Goal: Information Seeking & Learning: Learn about a topic

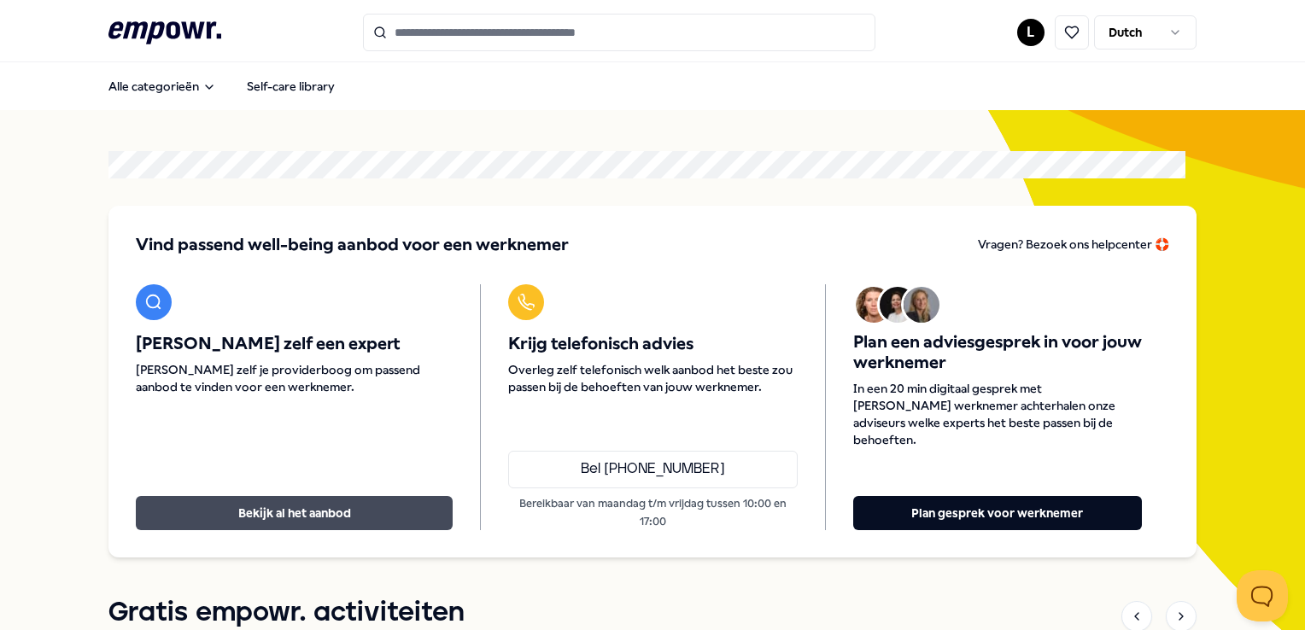
click at [292, 498] on button "Bekijk al het aanbod" at bounding box center [294, 513] width 317 height 34
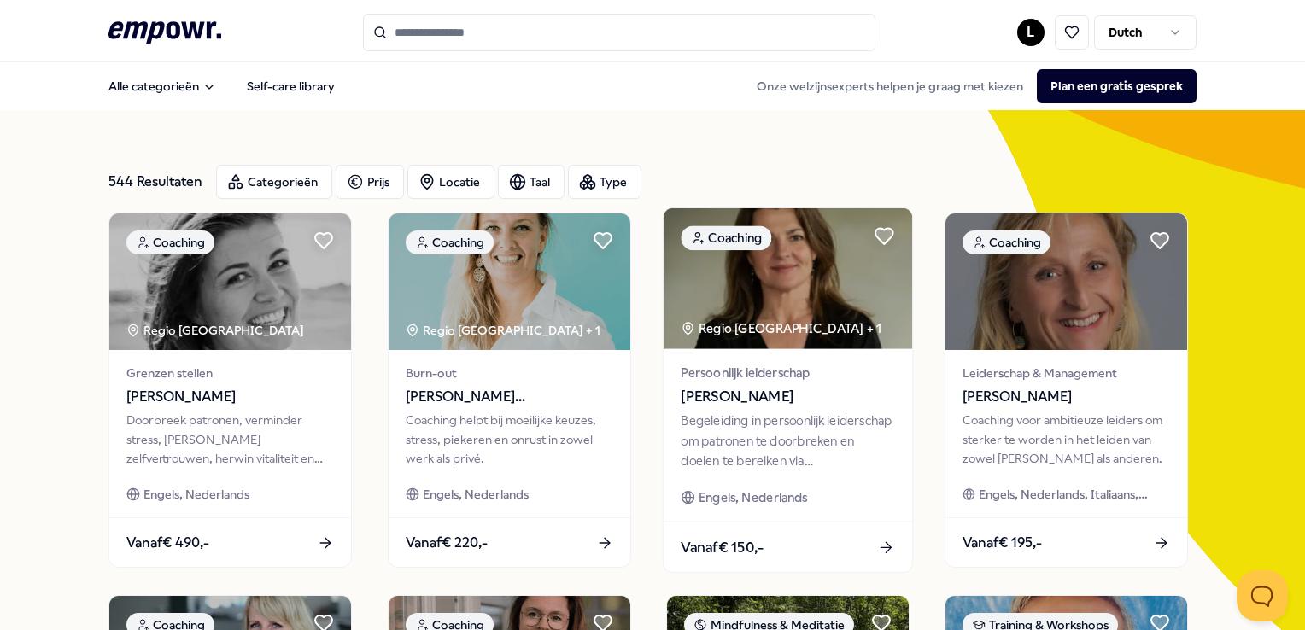
click at [758, 436] on div "Begeleiding in persoonlijk leiderschap om patronen te doorbreken en doelen te b…" at bounding box center [788, 441] width 214 height 59
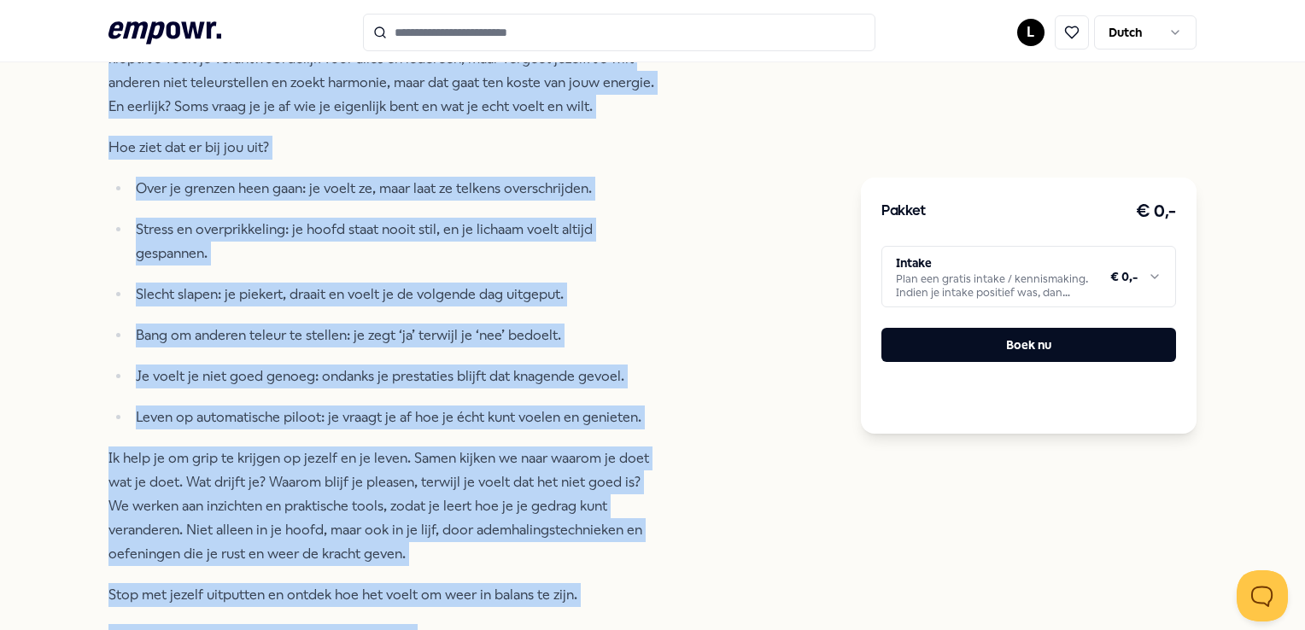
scroll to position [775, 0]
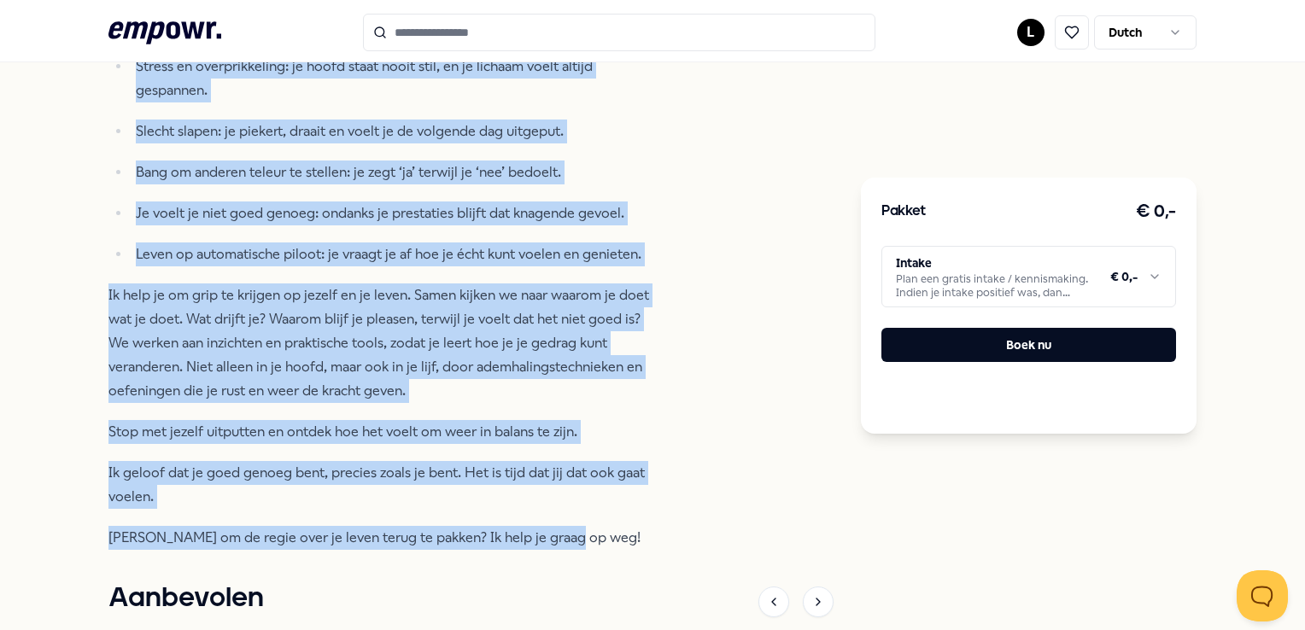
drag, startPoint x: 119, startPoint y: 241, endPoint x: 641, endPoint y: 530, distance: 597.6
click at [641, 530] on div "Voor ambitieuze professionals die willen stoppen met rennen en leren luisteren …" at bounding box center [385, 172] width 555 height 755
copy div "lor ipsumdolor sitametconsec adi elitse doeiusm tem incidi ut labor etdolorem a…"
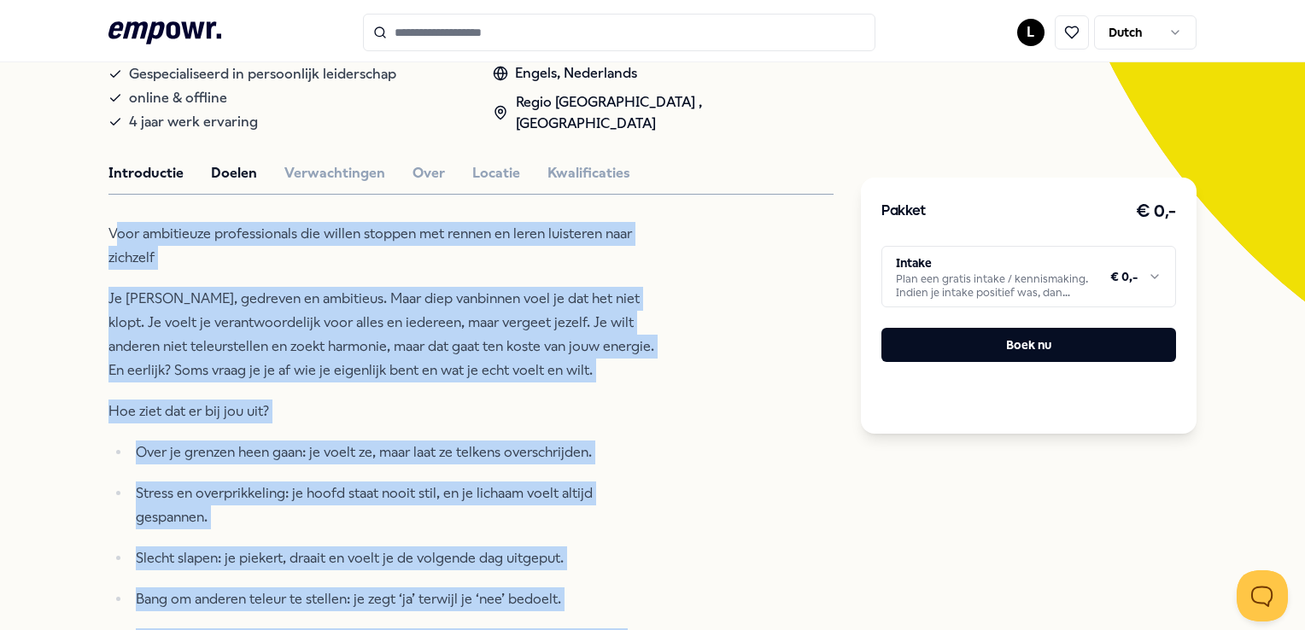
click at [229, 174] on button "Doelen" at bounding box center [234, 173] width 46 height 22
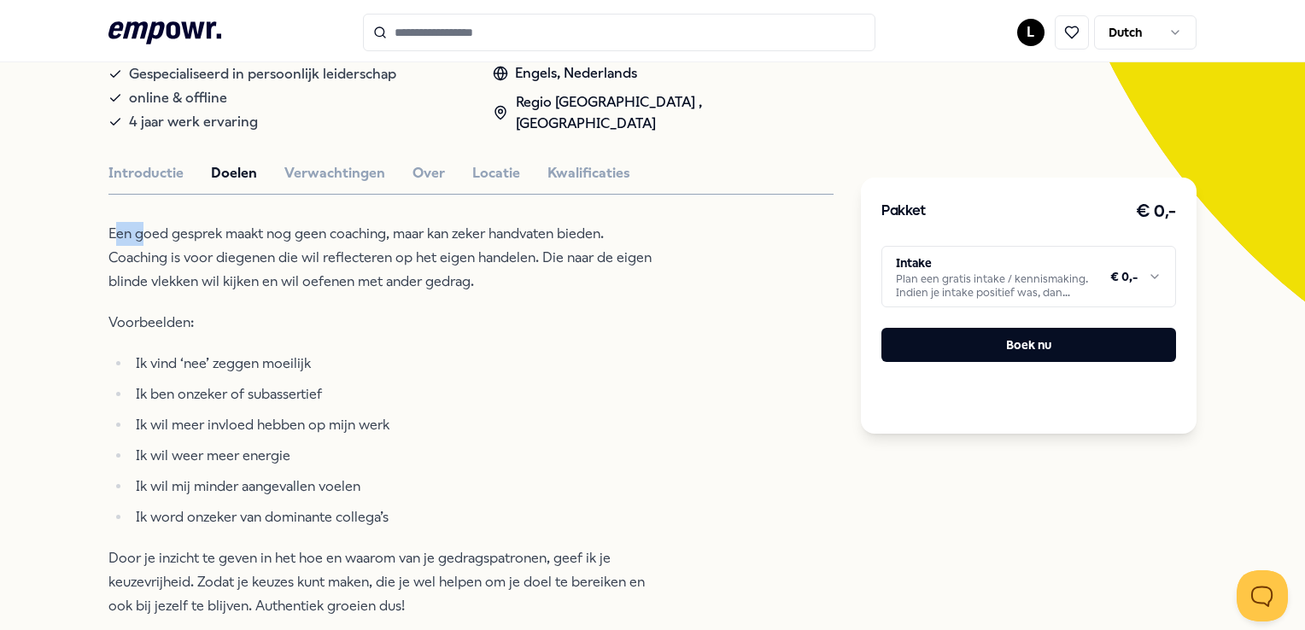
drag, startPoint x: 114, startPoint y: 226, endPoint x: 133, endPoint y: 238, distance: 23.0
click at [133, 238] on span "Een goed gesprek maakt nog geen coaching, maar kan zeker handvaten bieden. Coac…" at bounding box center [379, 257] width 543 height 64
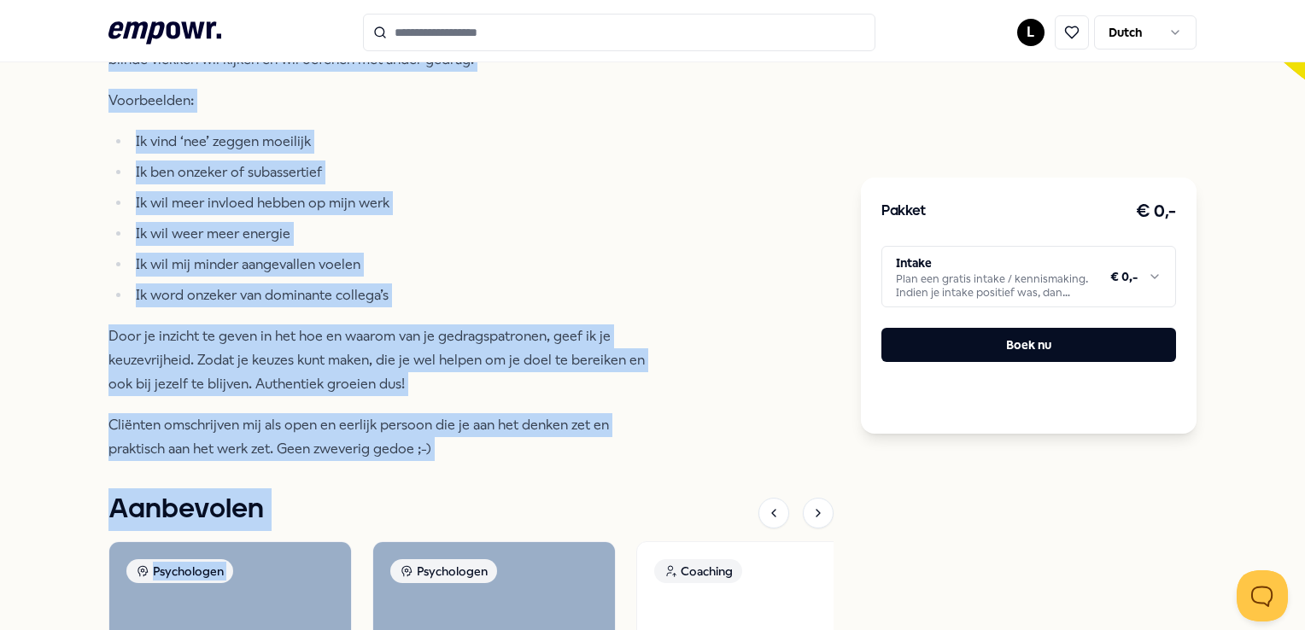
scroll to position [697, 0]
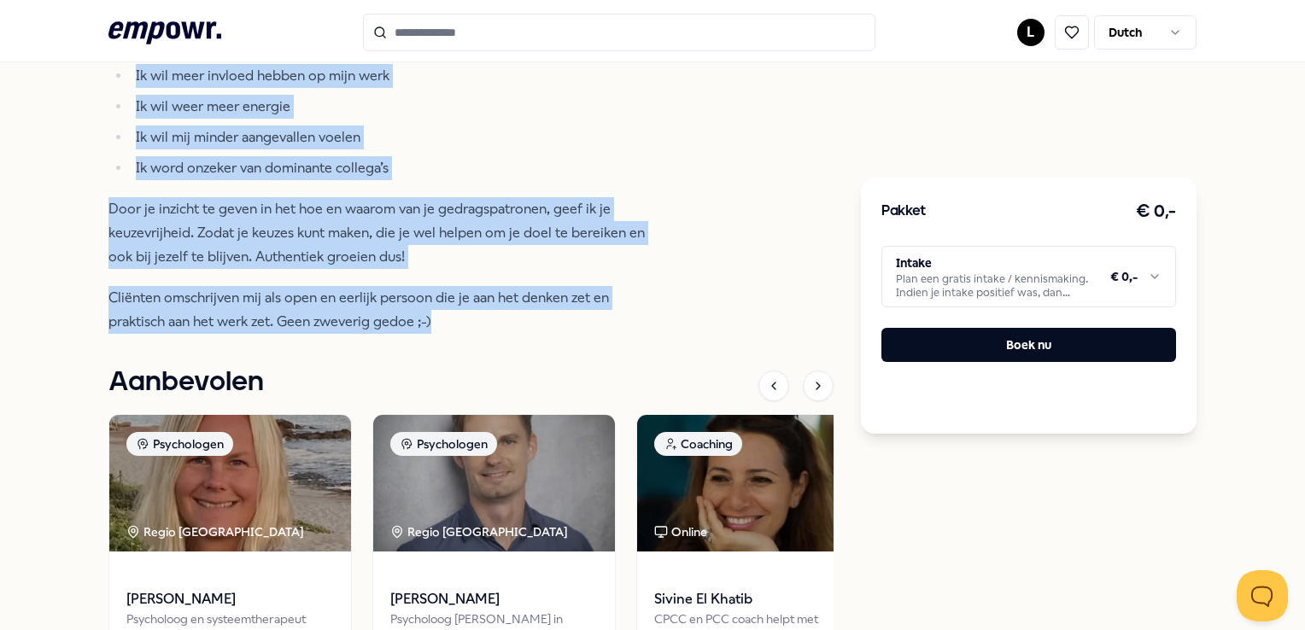
drag, startPoint x: 133, startPoint y: 238, endPoint x: 500, endPoint y: 323, distance: 376.0
click at [500, 323] on div "Terug [PERSON_NAME] Coaching [PERSON_NAME] Begeleiding in persoonlijk leidersch…" at bounding box center [652, 117] width 1305 height 1408
copy div "Een goed gesprek maakt nog geen coaching, maar kan zeker handvaten bieden. Coac…"
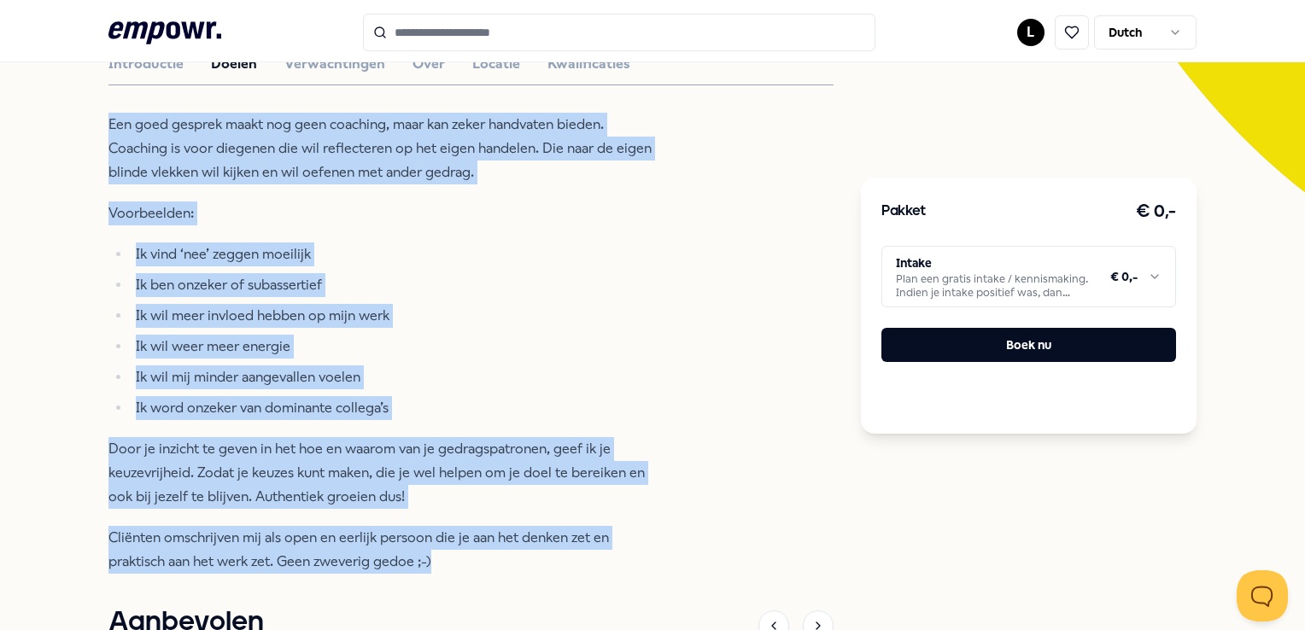
scroll to position [99, 0]
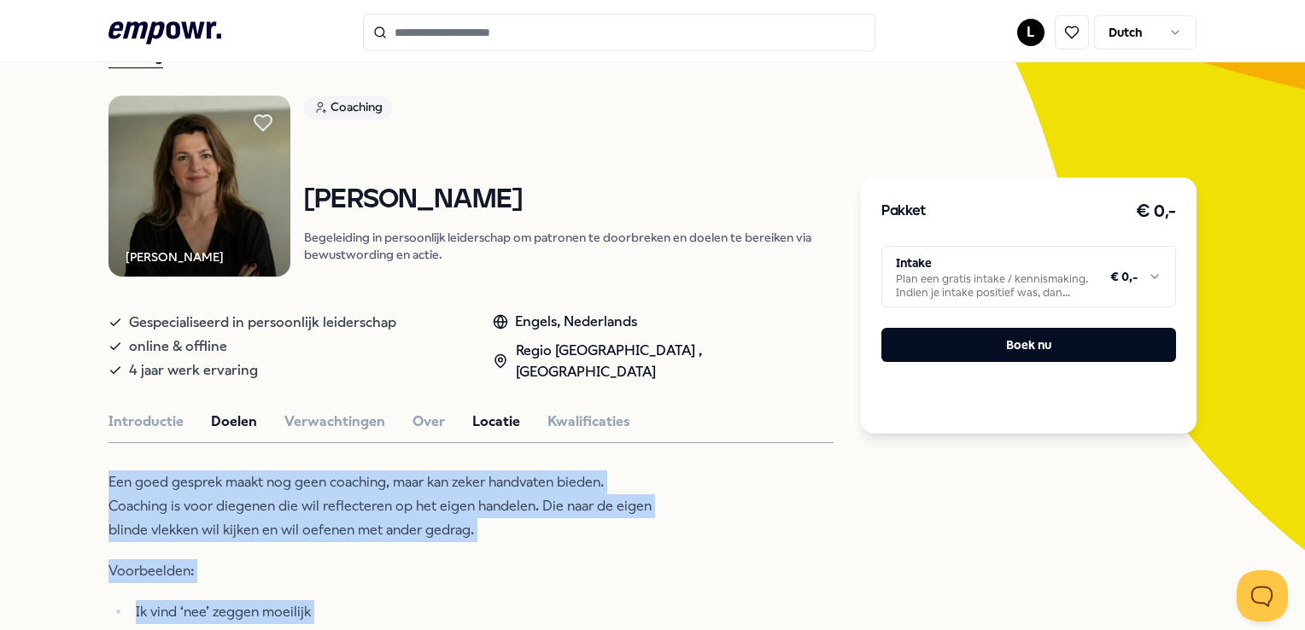
click at [492, 421] on button "Locatie" at bounding box center [496, 422] width 48 height 22
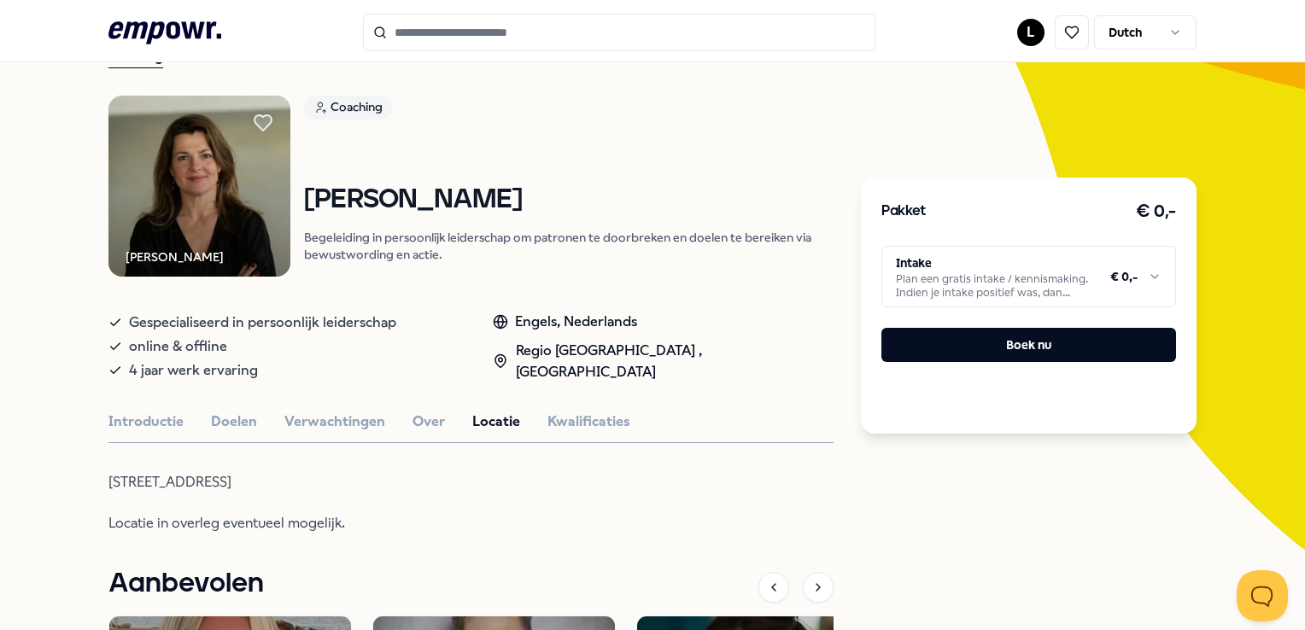
scroll to position [184, 0]
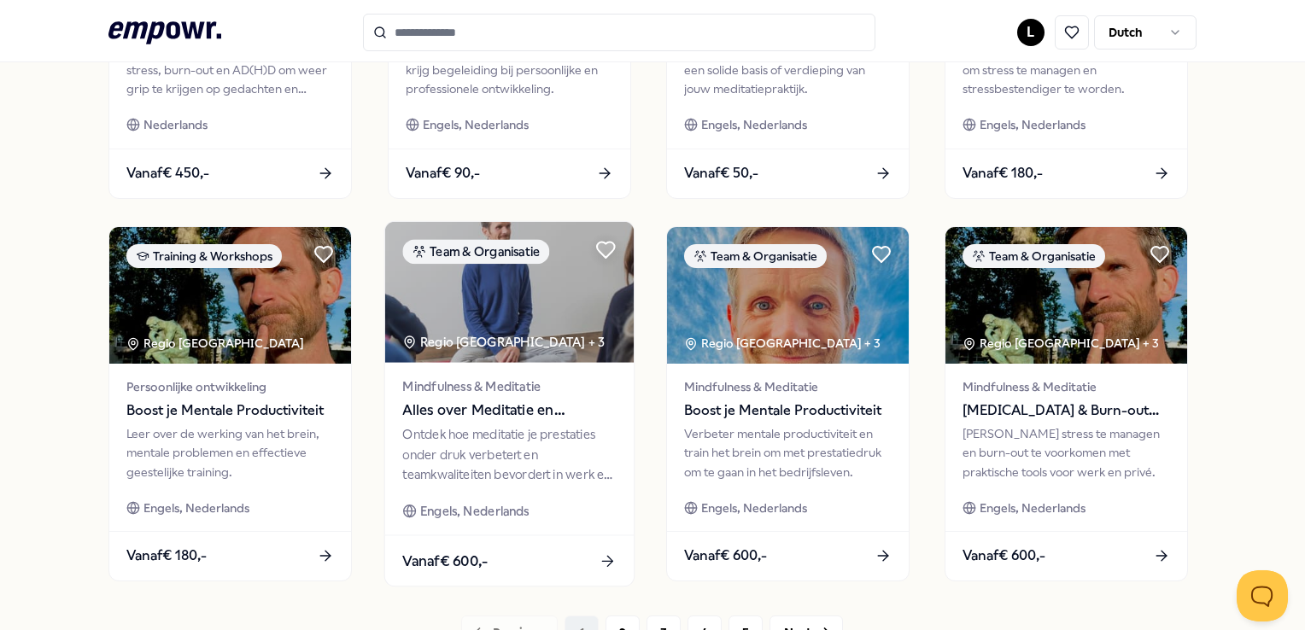
scroll to position [782, 0]
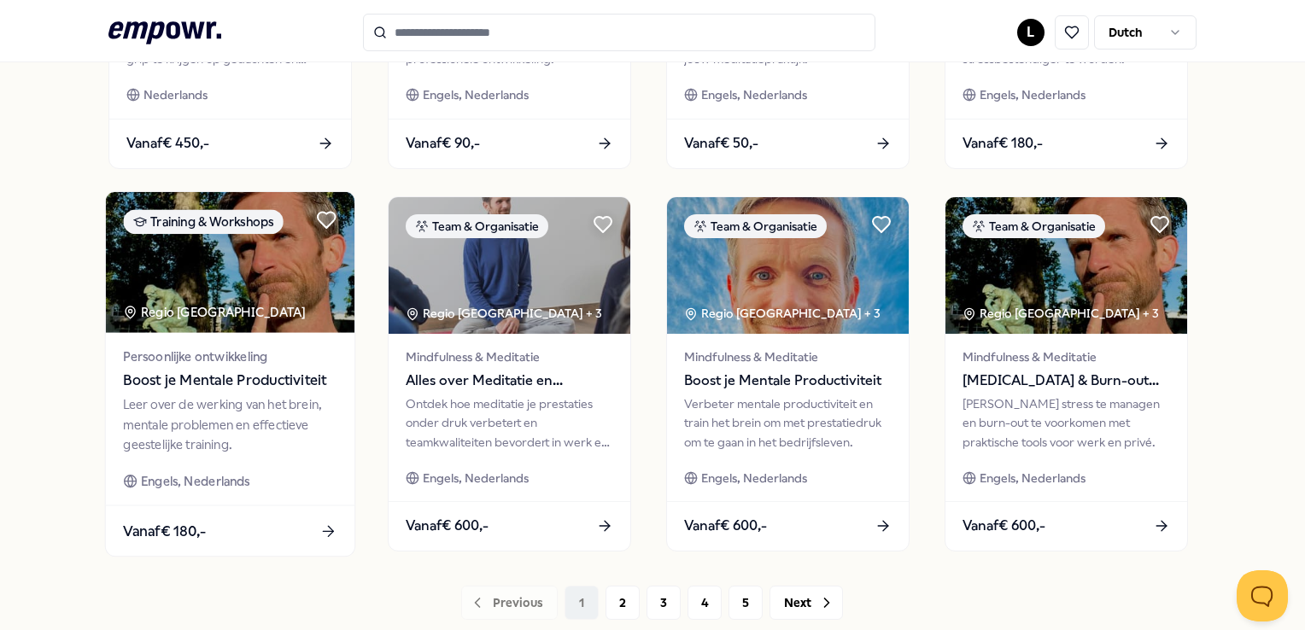
click at [190, 391] on span "Boost je Mentale Productiviteit" at bounding box center [231, 381] width 214 height 22
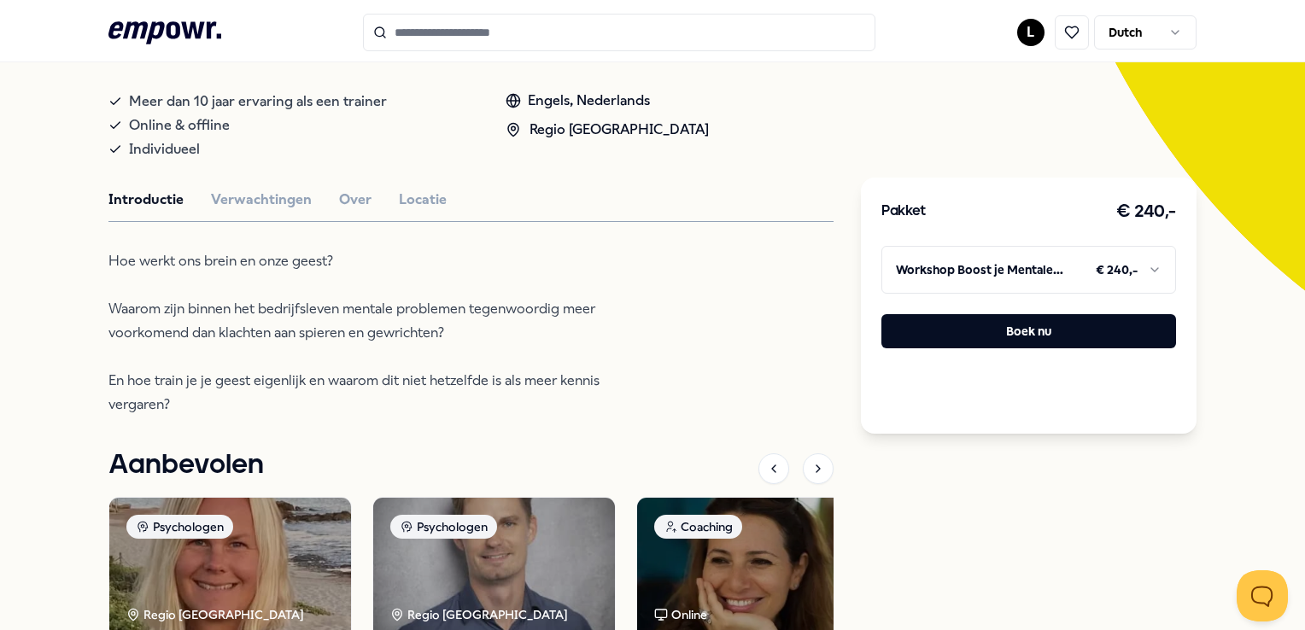
scroll to position [366, 0]
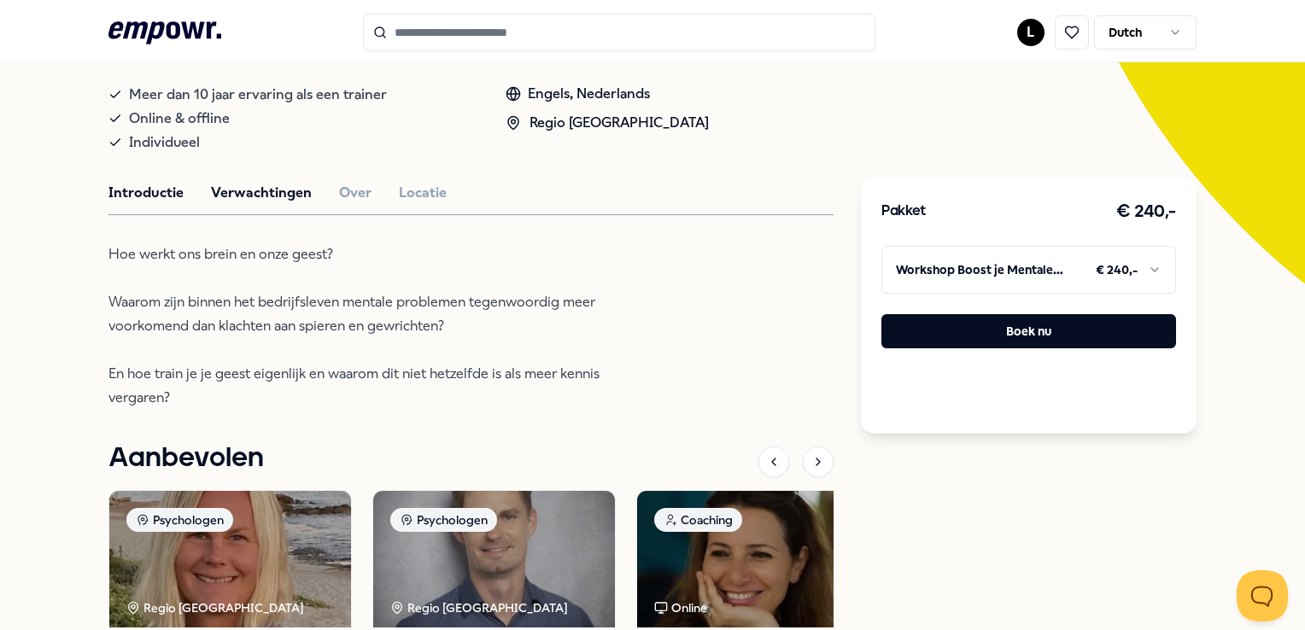
click at [273, 186] on button "Verwachtingen" at bounding box center [261, 193] width 101 height 22
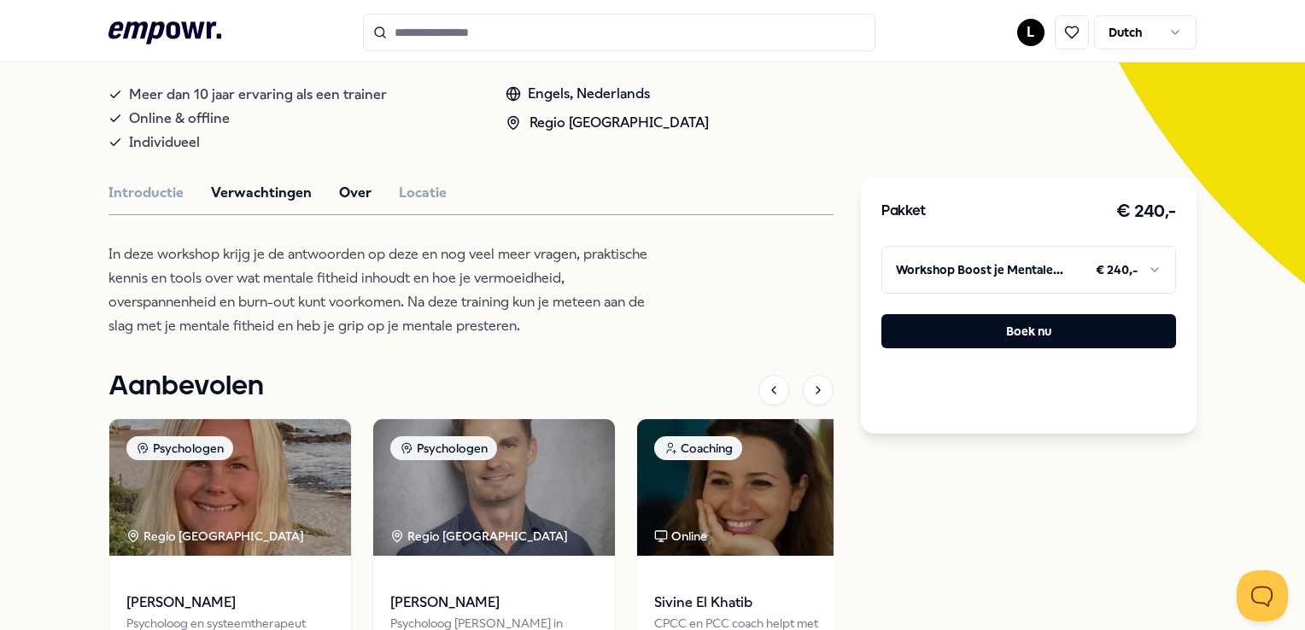
click at [345, 190] on button "Over" at bounding box center [355, 193] width 32 height 22
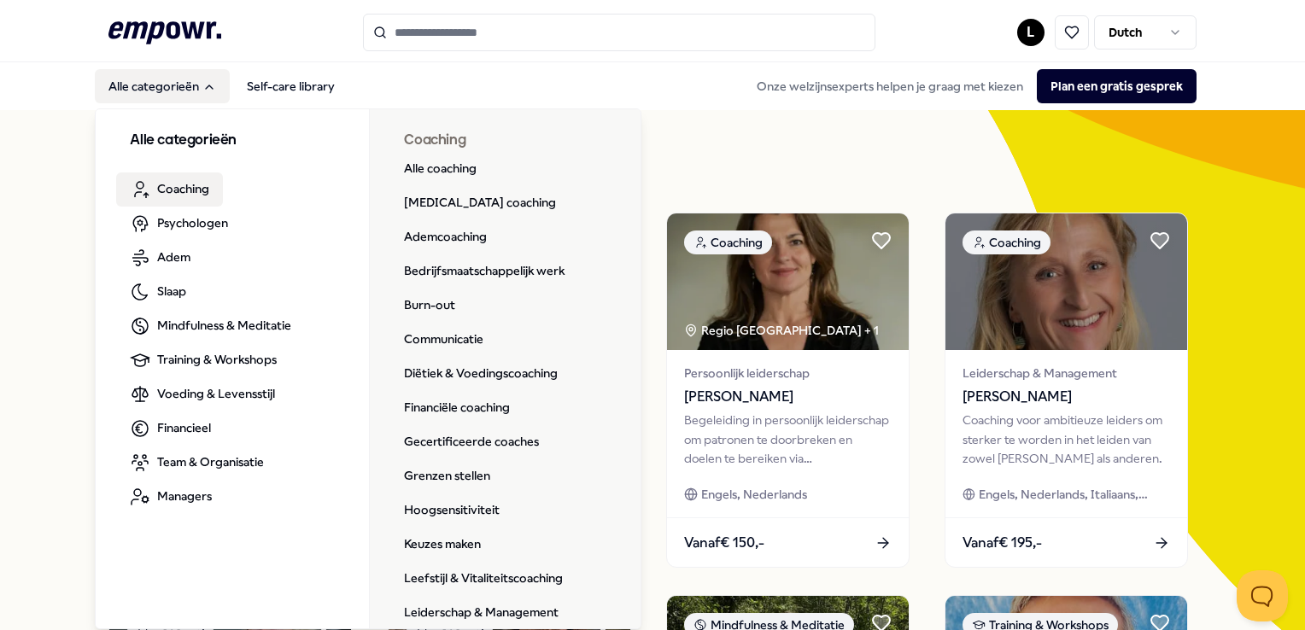
click at [185, 190] on span "Coaching" at bounding box center [183, 188] width 52 height 19
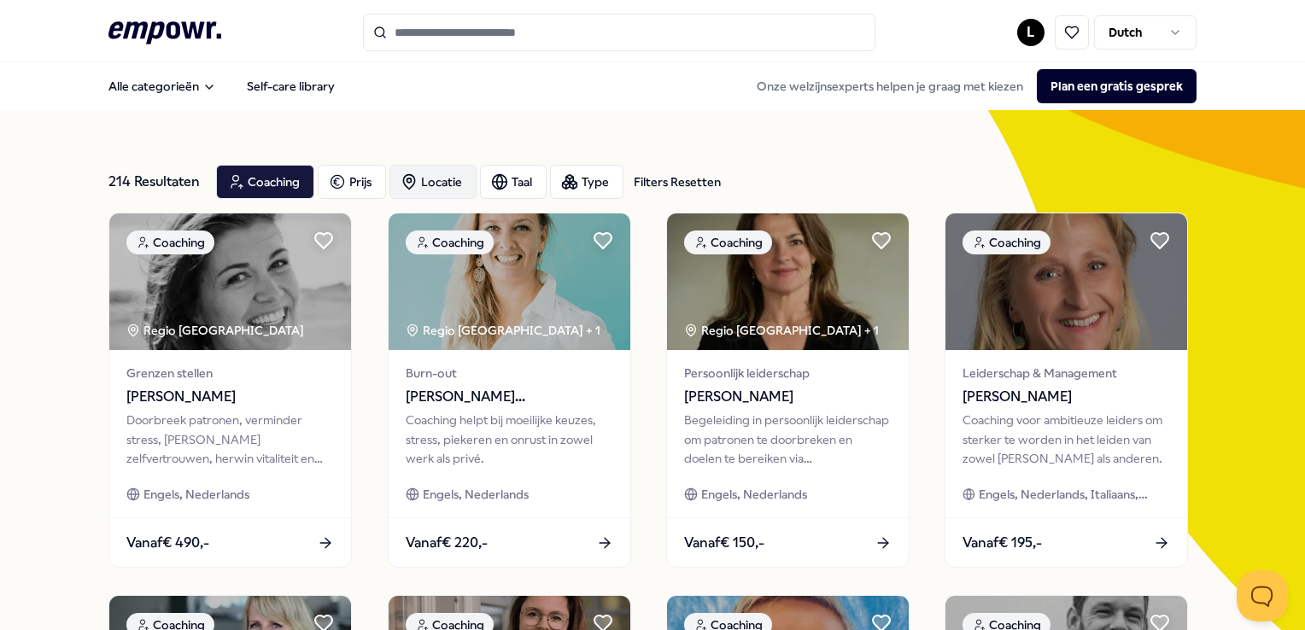
click at [423, 179] on div "Locatie" at bounding box center [432, 182] width 87 height 34
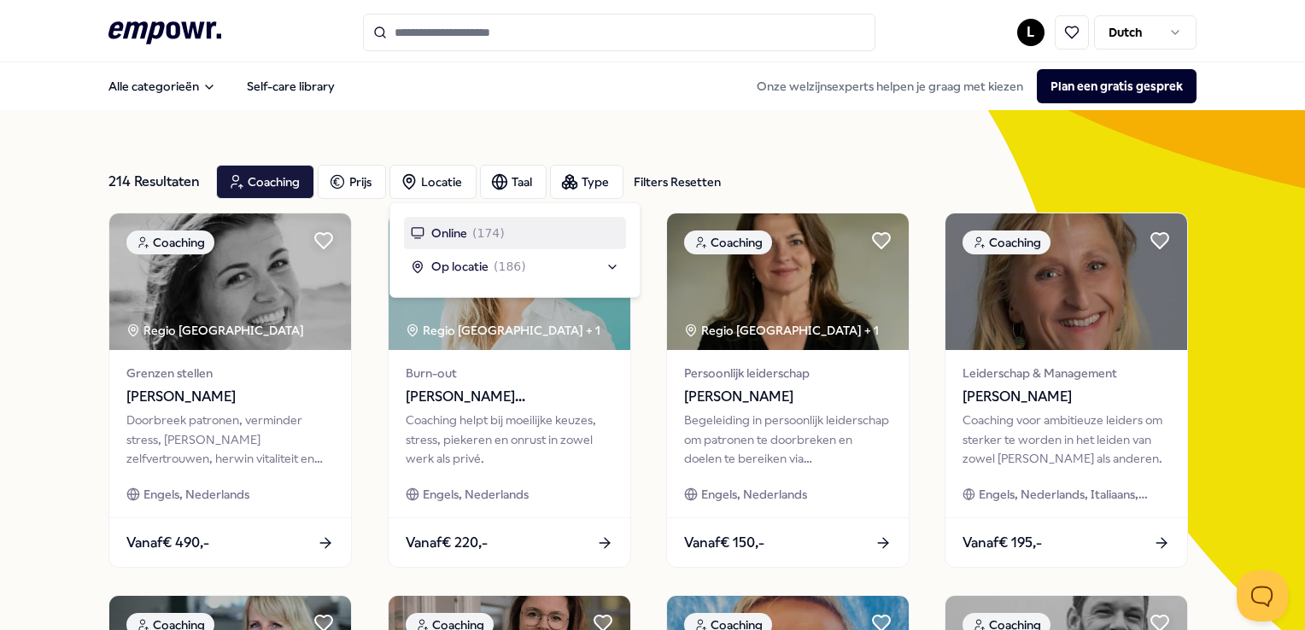
click at [456, 234] on span "Online" at bounding box center [449, 233] width 36 height 19
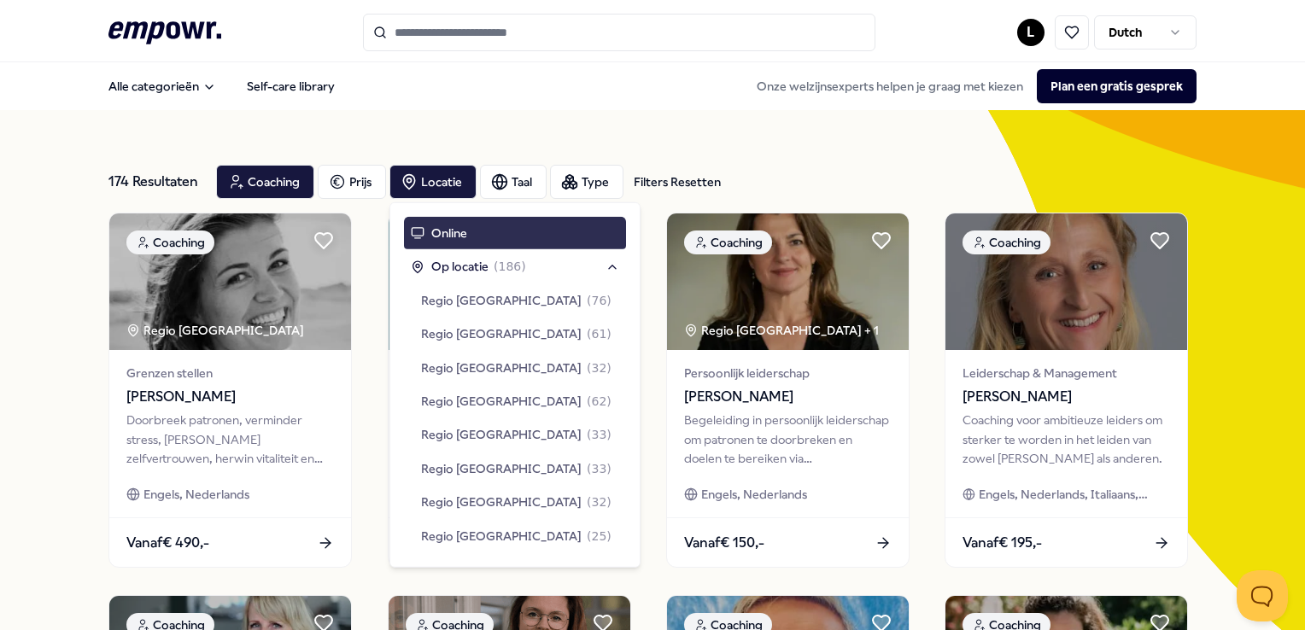
click at [473, 230] on div "Online" at bounding box center [515, 233] width 222 height 32
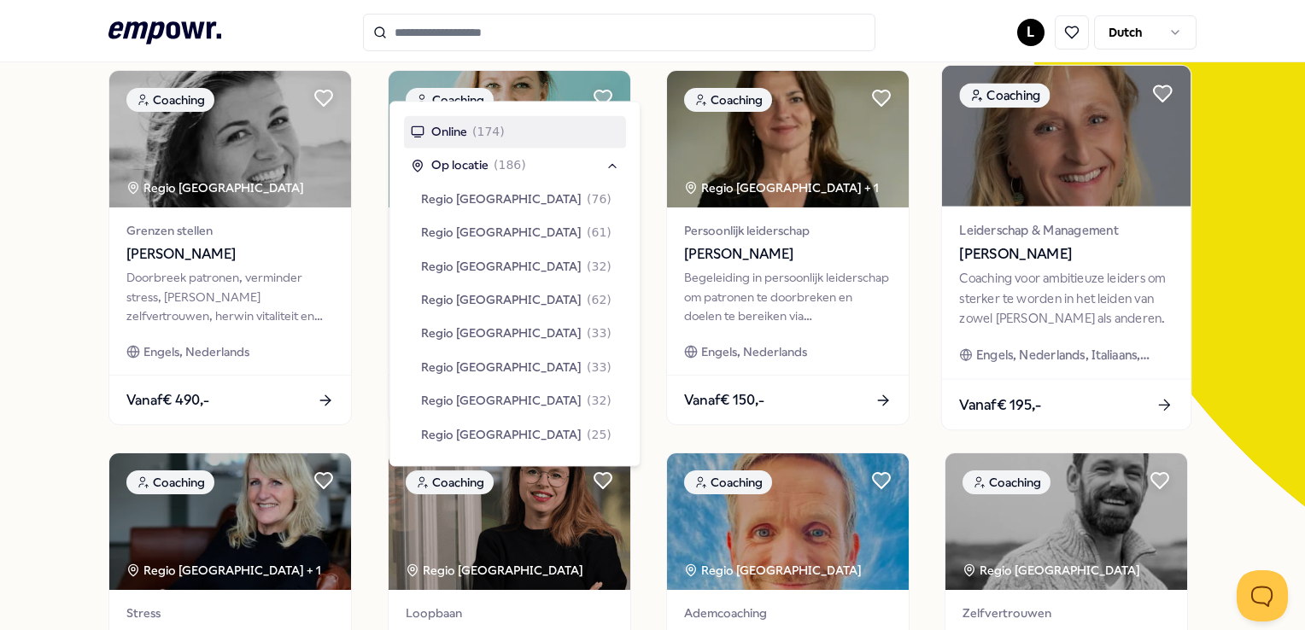
scroll to position [171, 0]
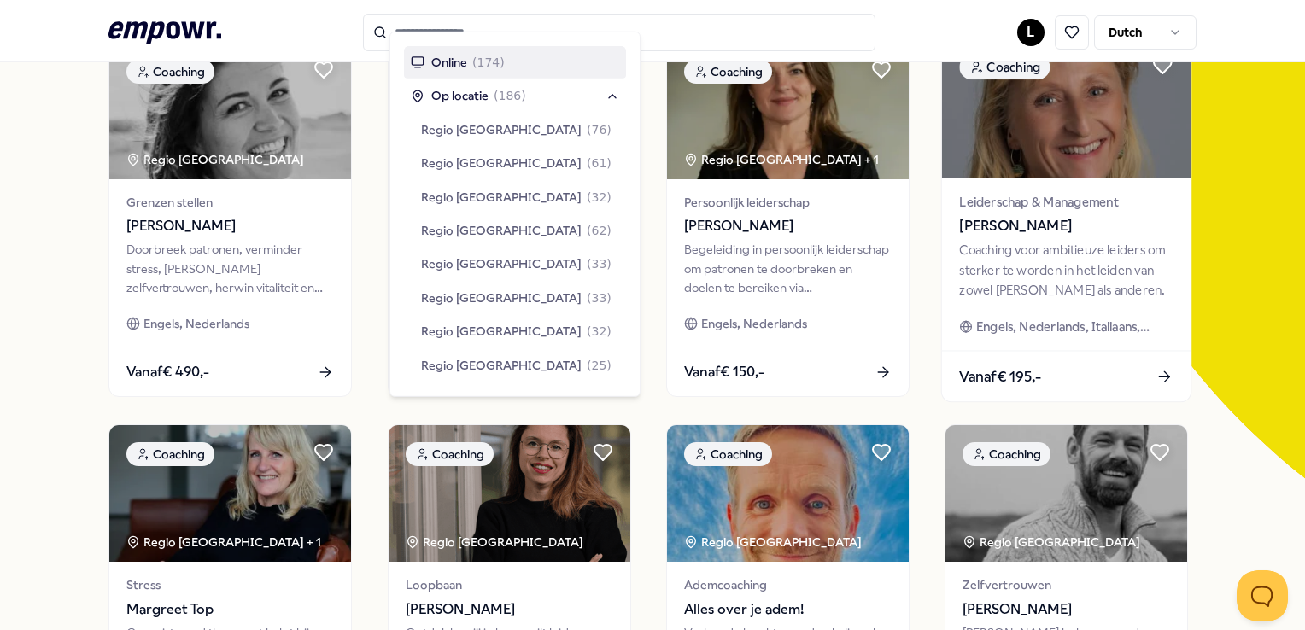
click at [1010, 126] on img at bounding box center [1066, 108] width 249 height 141
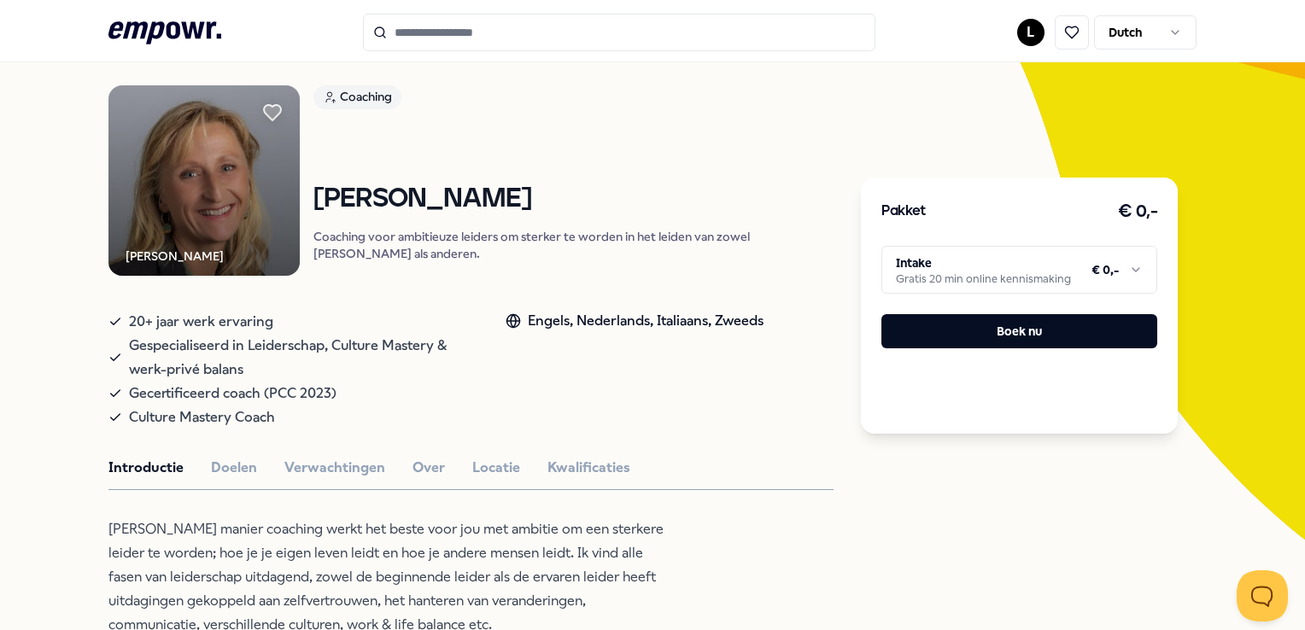
scroll to position [366, 0]
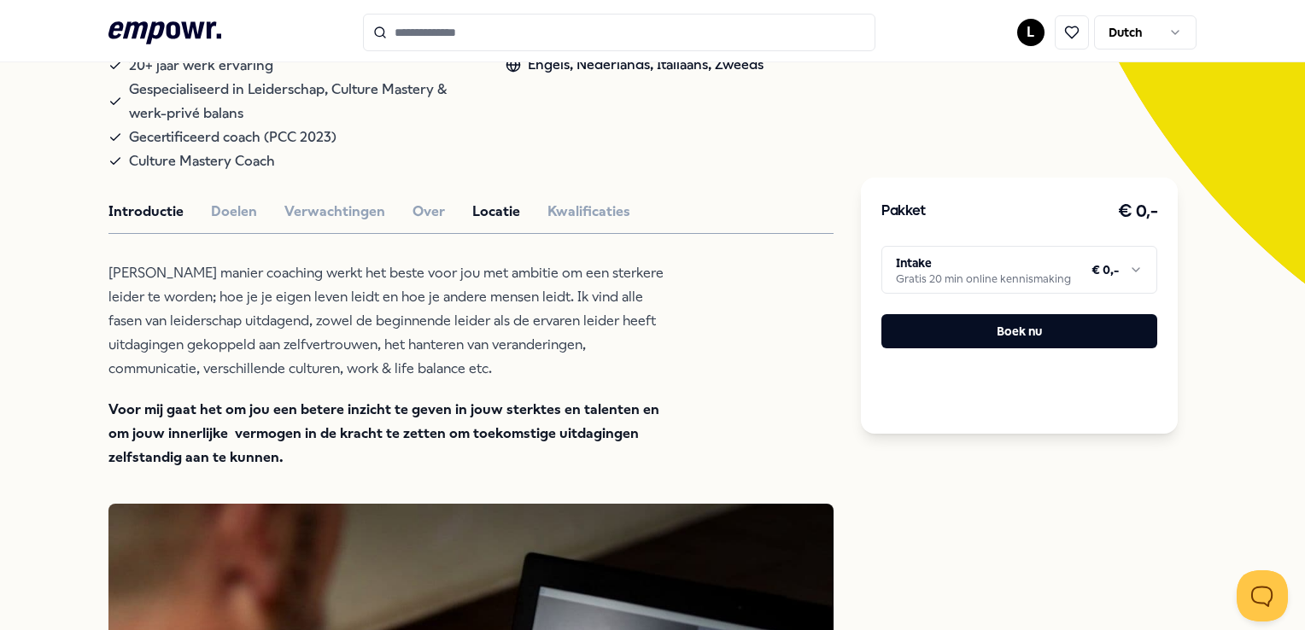
click at [489, 223] on button "Locatie" at bounding box center [496, 212] width 48 height 22
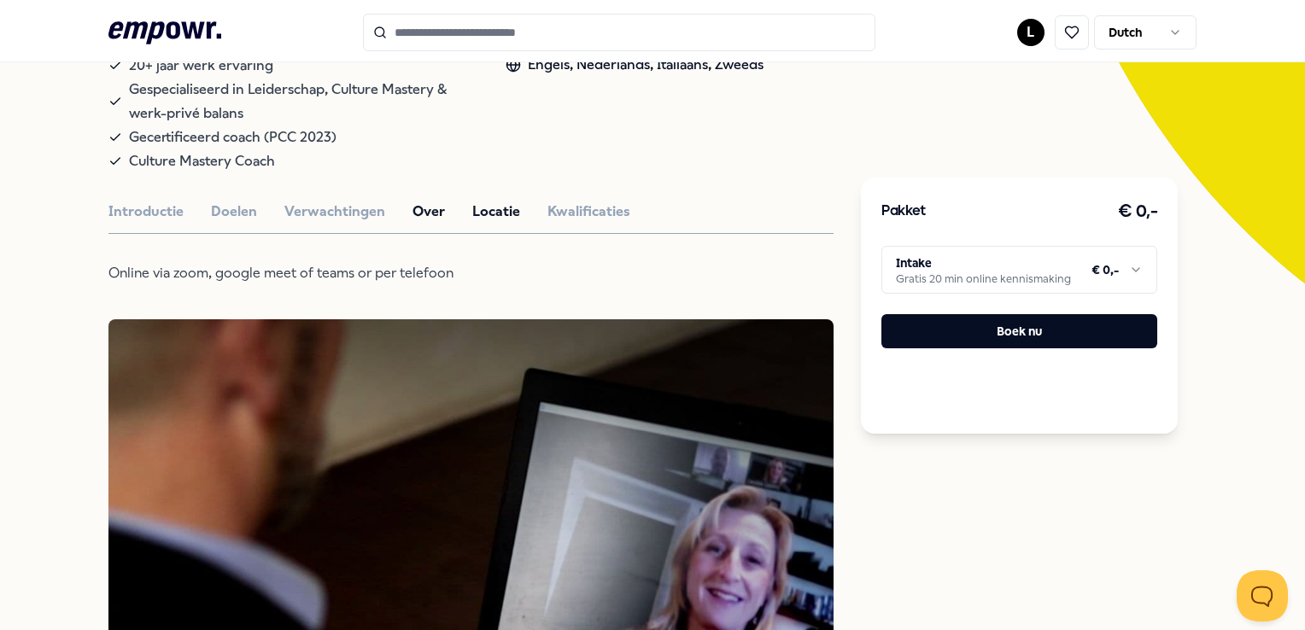
click at [427, 223] on button "Over" at bounding box center [429, 212] width 32 height 22
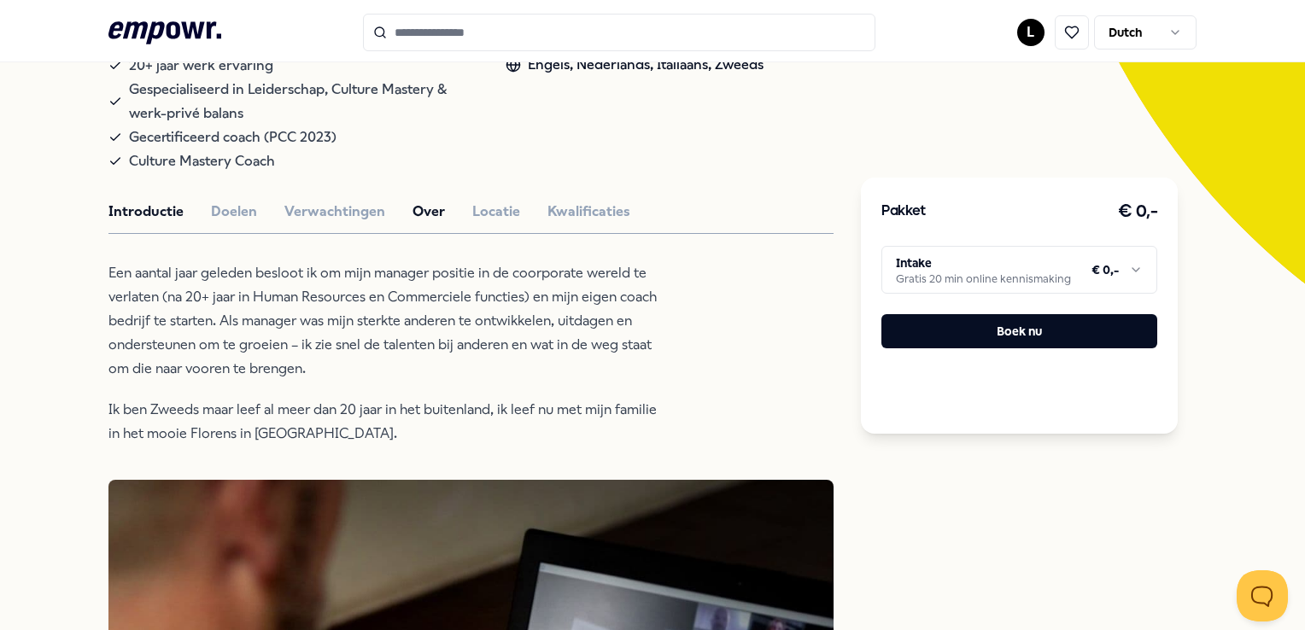
click at [152, 223] on button "Introductie" at bounding box center [145, 212] width 75 height 22
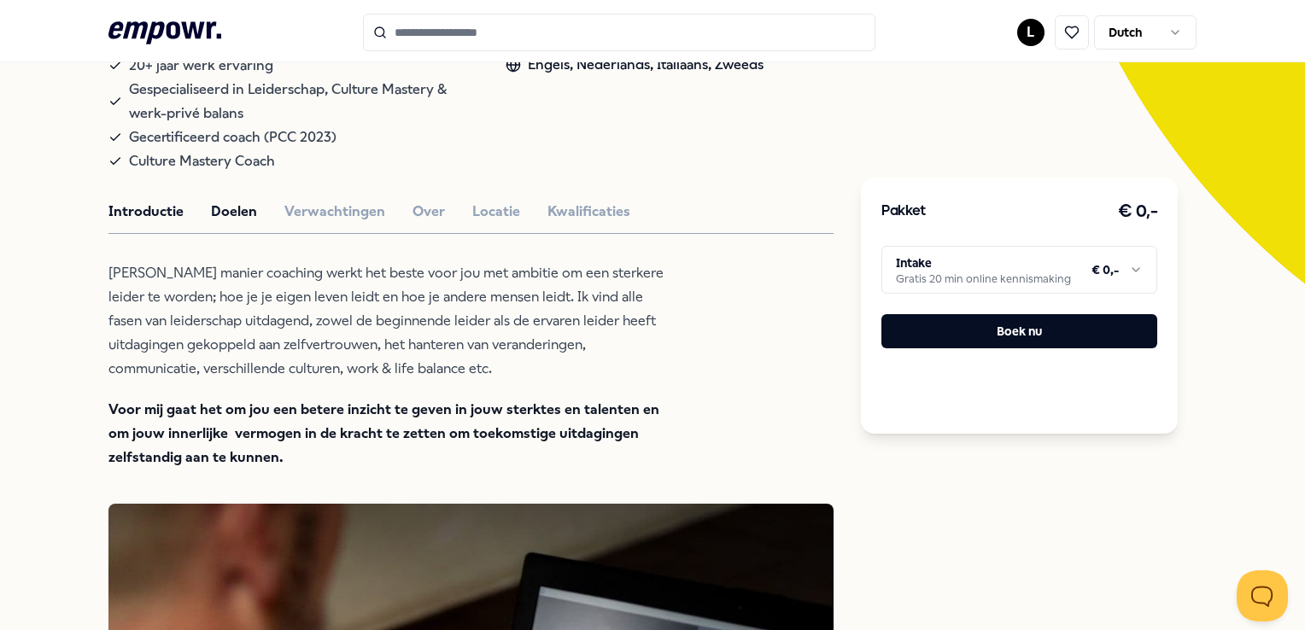
click at [229, 223] on button "Doelen" at bounding box center [234, 212] width 46 height 22
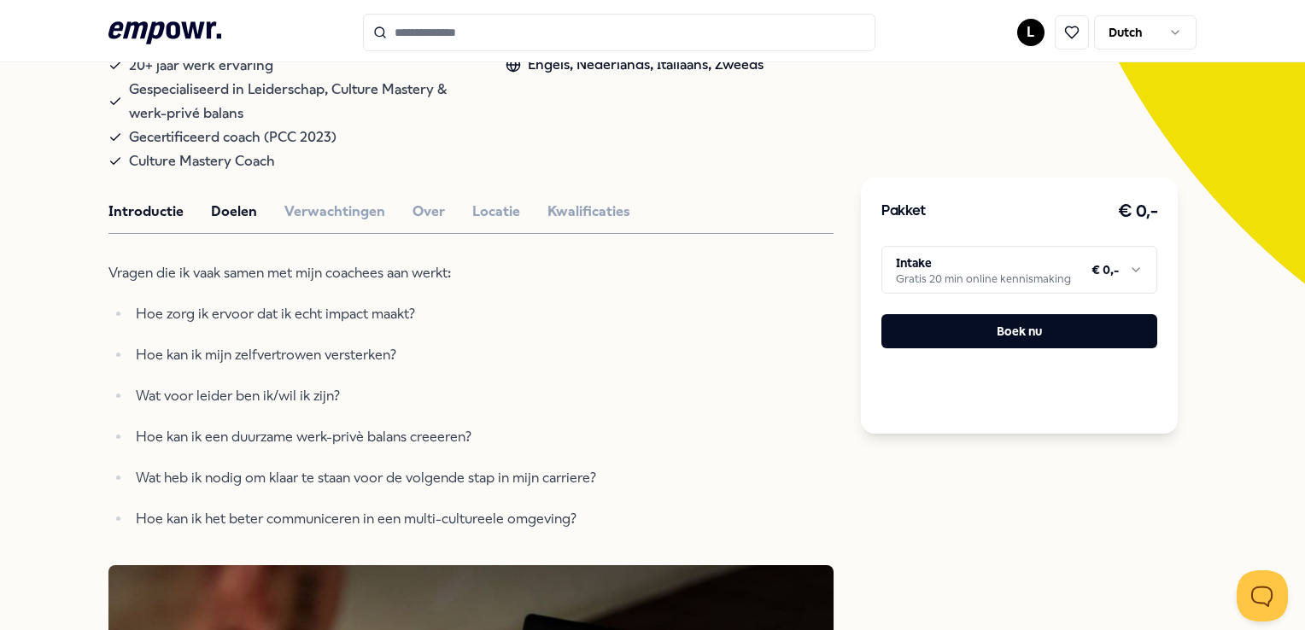
click at [154, 223] on button "Introductie" at bounding box center [145, 212] width 75 height 22
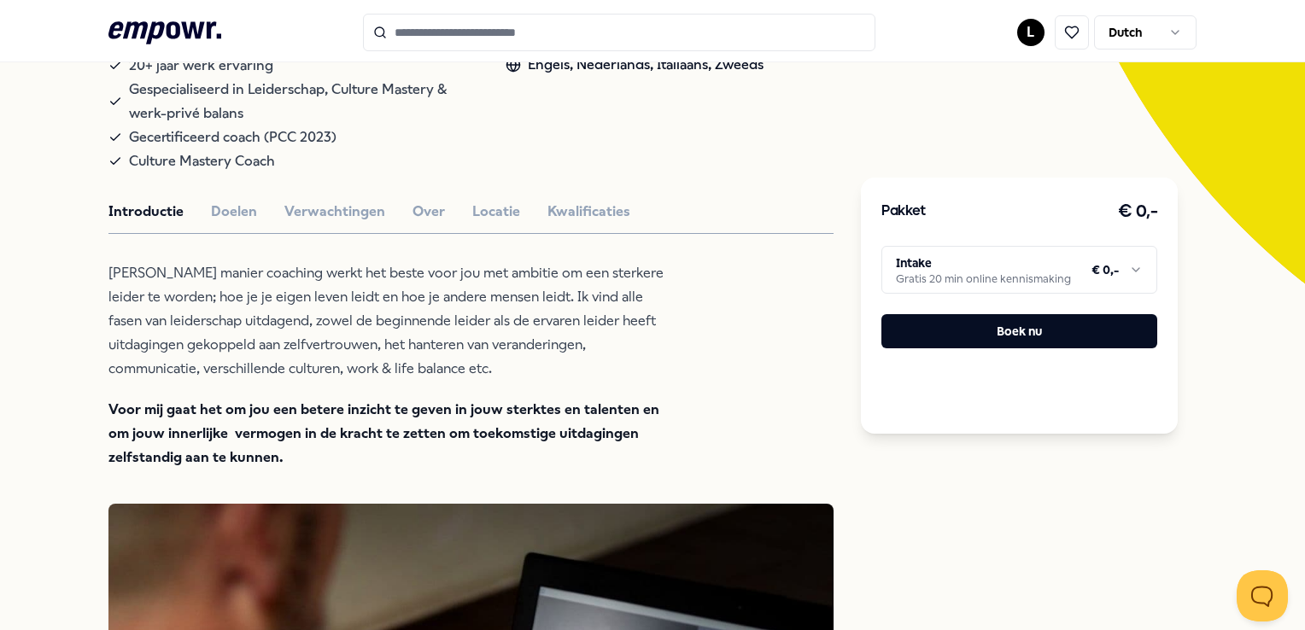
drag, startPoint x: 126, startPoint y: 291, endPoint x: 287, endPoint y: 477, distance: 246.4
click at [287, 470] on div "[PERSON_NAME] manier coaching werkt het beste voor jou met ambitie om een sterk…" at bounding box center [385, 365] width 555 height 208
drag, startPoint x: 287, startPoint y: 477, endPoint x: 186, endPoint y: 334, distance: 175.4
copy div "[PERSON_NAME] manier coaching werkt het beste voor jou met ambitie om een sterk…"
click at [225, 223] on button "Doelen" at bounding box center [234, 212] width 46 height 22
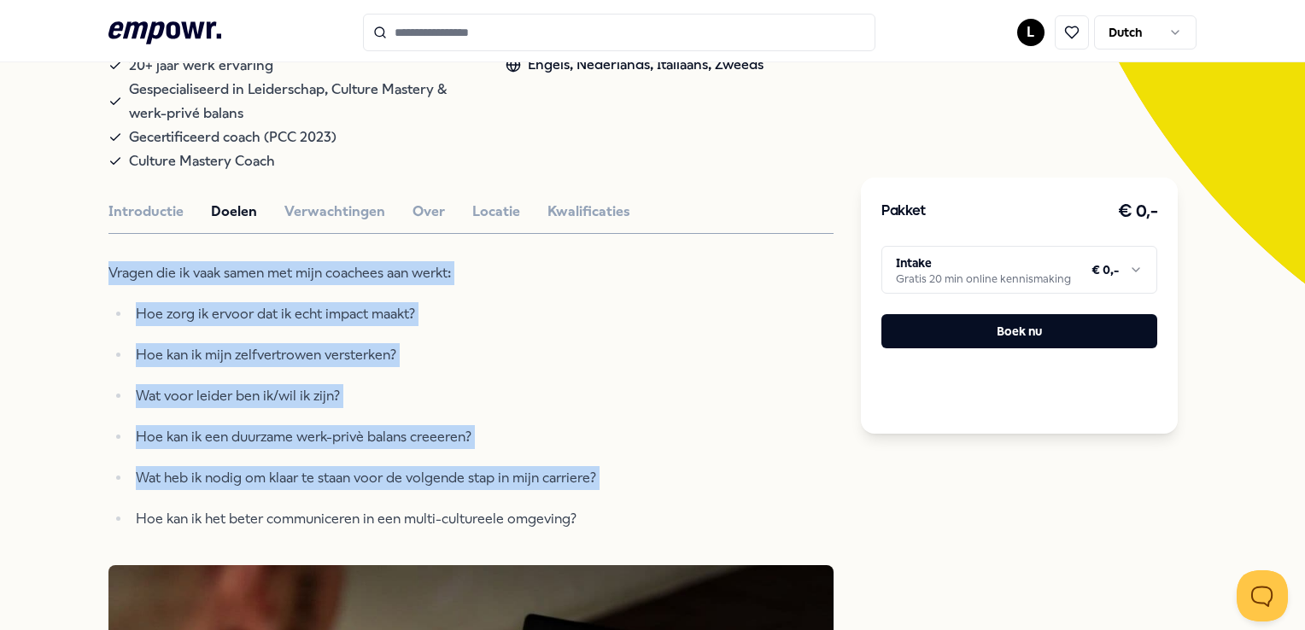
drag, startPoint x: 109, startPoint y: 285, endPoint x: 688, endPoint y: 543, distance: 633.9
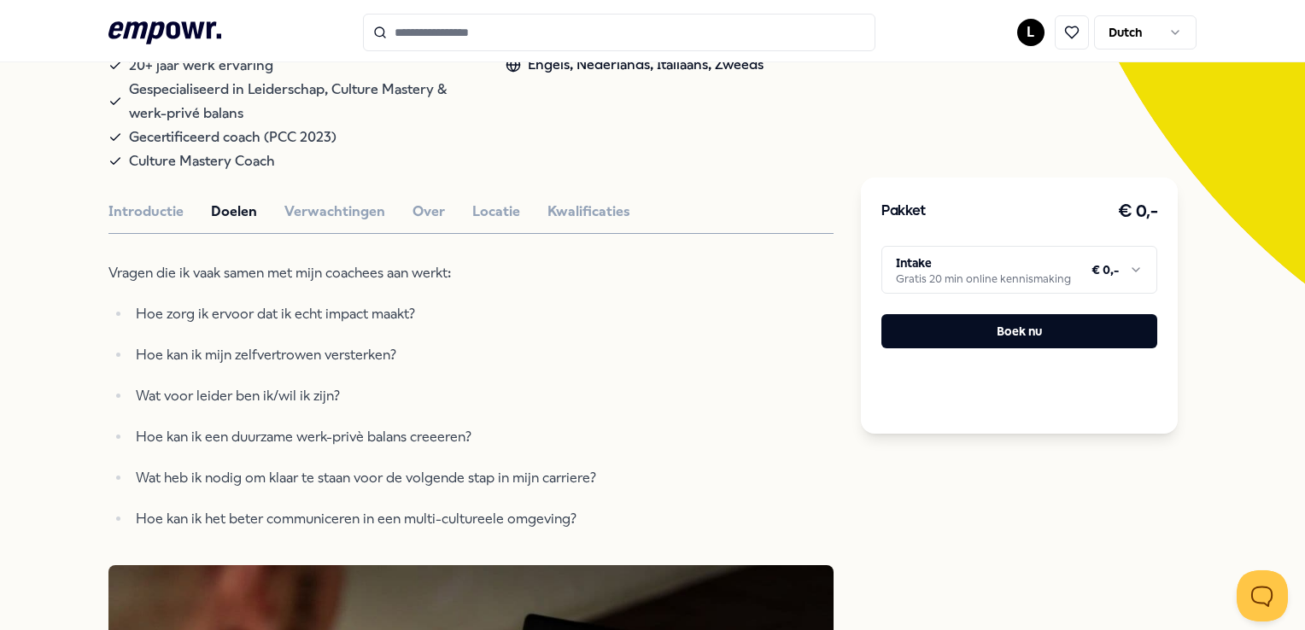
drag, startPoint x: 688, startPoint y: 543, endPoint x: 589, endPoint y: 531, distance: 99.8
click at [593, 531] on p "Hoe kan ik het beter communiceren in een multi-cultureele omgeving?" at bounding box center [400, 519] width 528 height 24
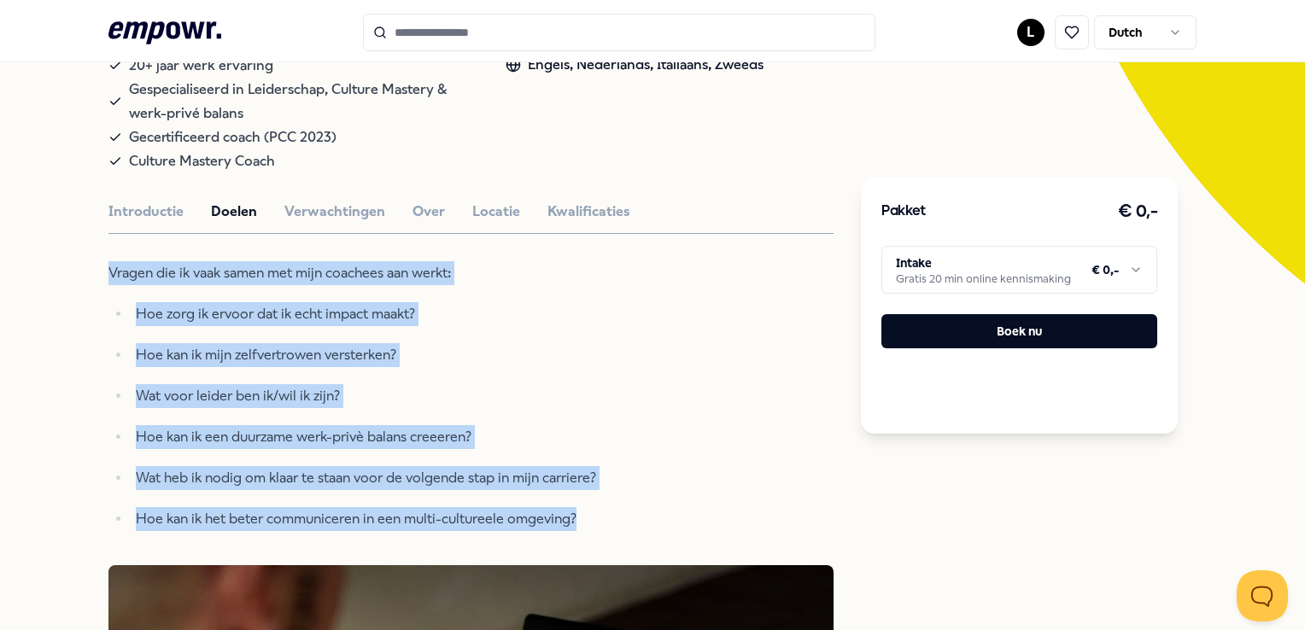
drag, startPoint x: 577, startPoint y: 533, endPoint x: 92, endPoint y: 284, distance: 544.3
drag, startPoint x: 92, startPoint y: 284, endPoint x: 184, endPoint y: 331, distance: 103.1
copy div "Vragen die ik vaak samen met mijn coachees aan werkt: Hoe zorg ik ervoor dat ik…"
click at [304, 223] on button "Verwachtingen" at bounding box center [334, 212] width 101 height 22
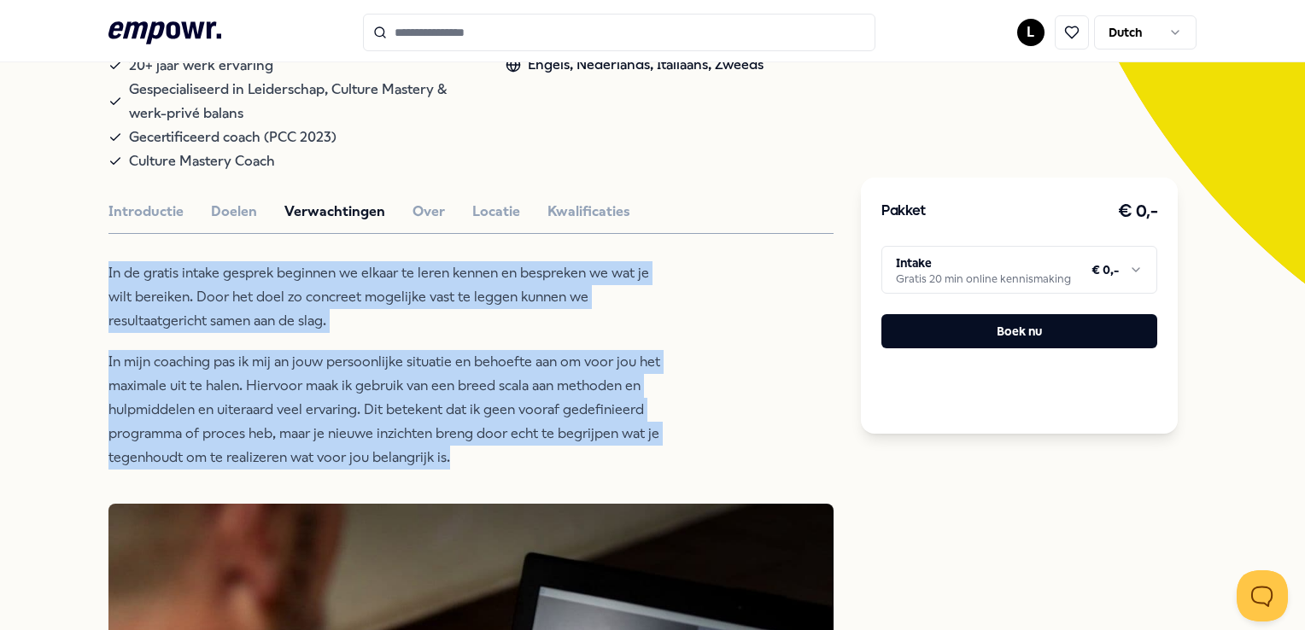
drag, startPoint x: 479, startPoint y: 470, endPoint x: 98, endPoint y: 278, distance: 426.3
copy div "In de gratis intake gesprek beginnen we elkaar te leren kennen en bespreken we …"
click at [414, 223] on button "Over" at bounding box center [429, 212] width 32 height 22
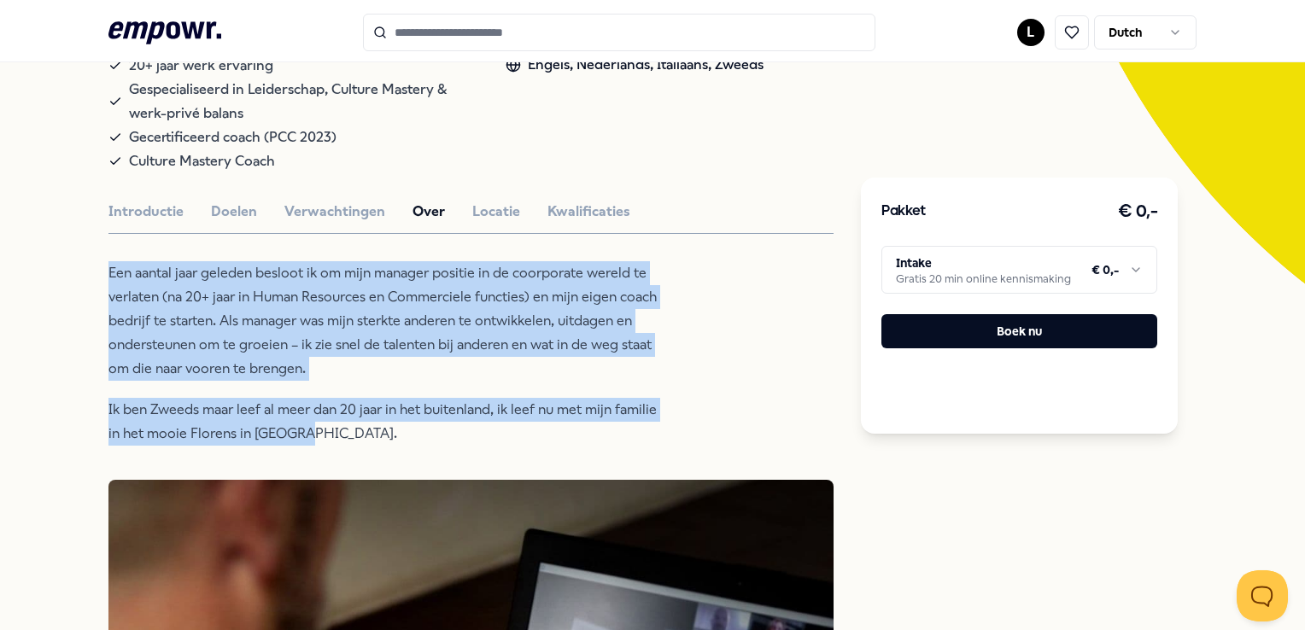
drag, startPoint x: 294, startPoint y: 442, endPoint x: 87, endPoint y: 296, distance: 253.6
drag, startPoint x: 87, startPoint y: 296, endPoint x: 153, endPoint y: 319, distance: 70.0
copy div "Een aantal jaar geleden besloot ik om mijn manager positie in de coorporate wer…"
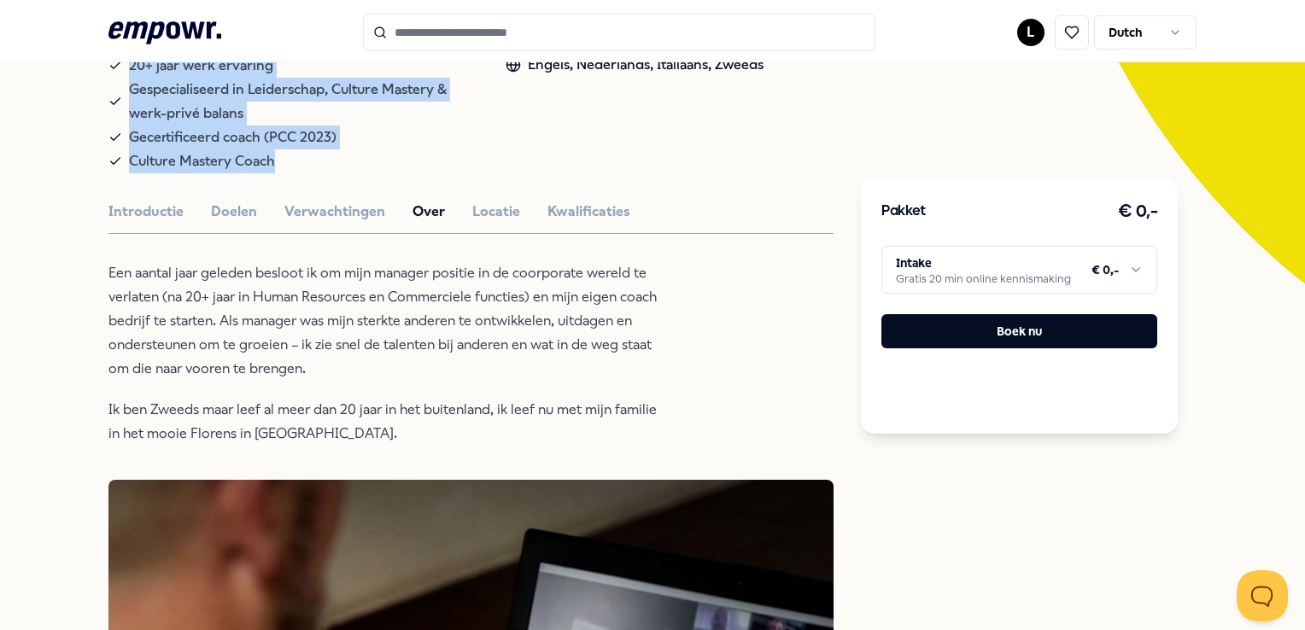
drag, startPoint x: 296, startPoint y: 178, endPoint x: 103, endPoint y: 68, distance: 221.1
drag, startPoint x: 103, startPoint y: 68, endPoint x: 179, endPoint y: 157, distance: 116.9
copy div "20+ jaar werk ervaring Gespecialiseerd in Leiderschap, Culture Mastery & werk-p…"
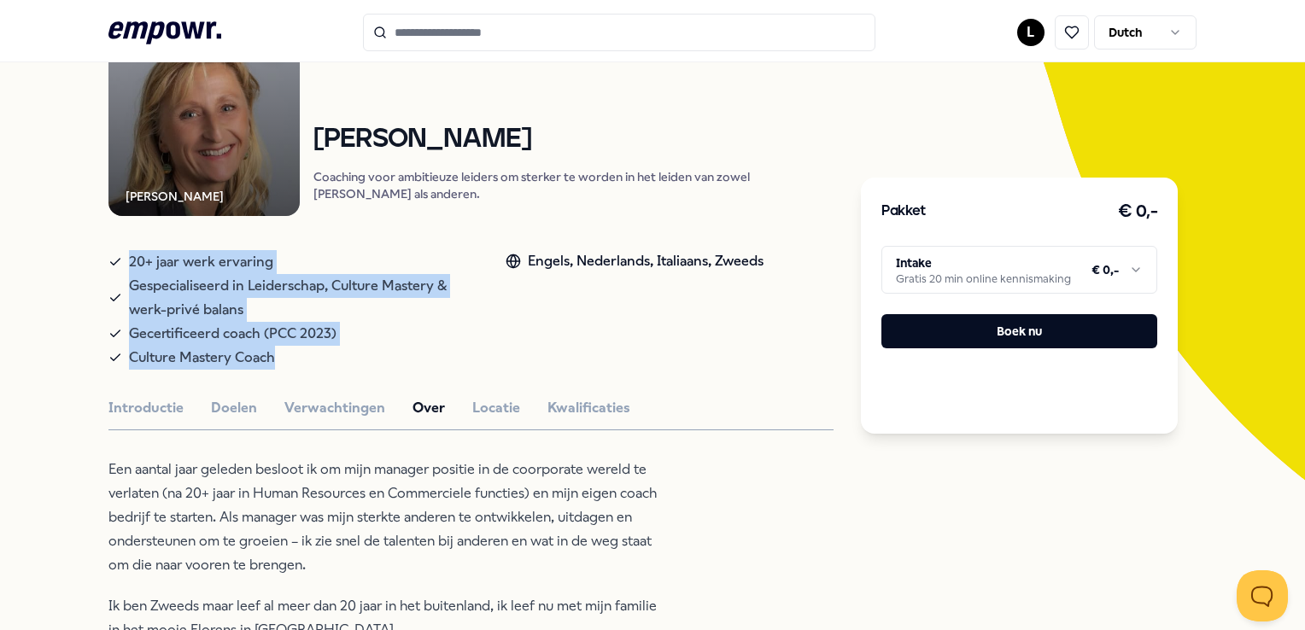
scroll to position [280, 0]
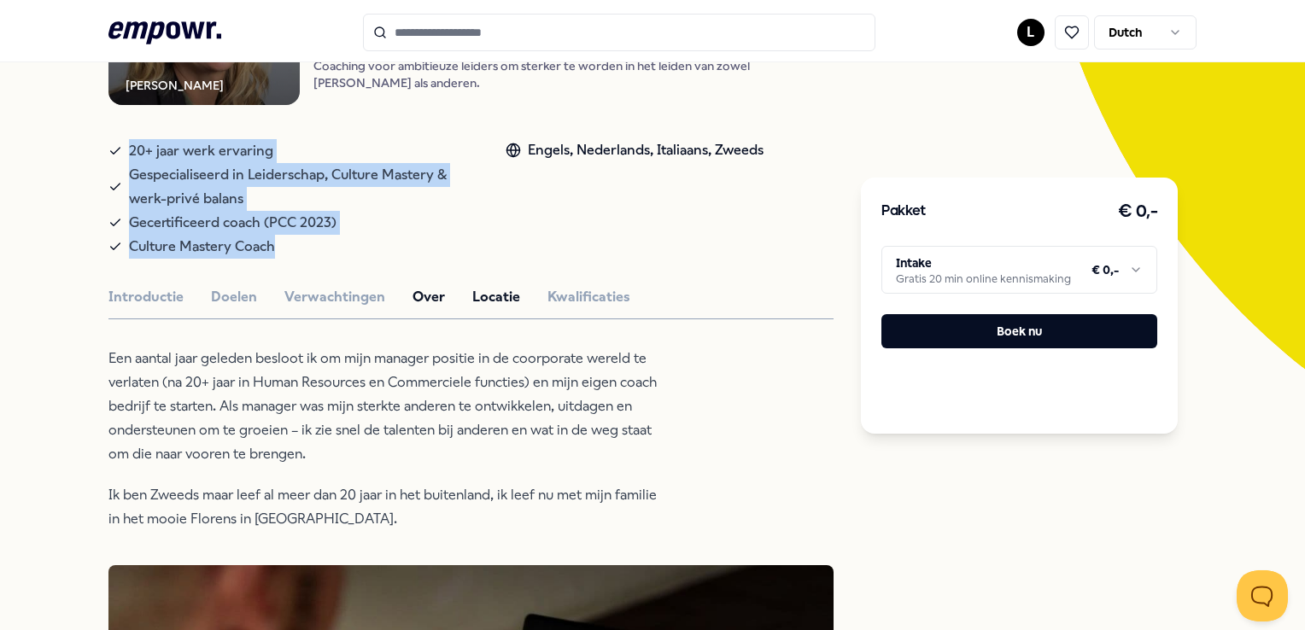
click at [483, 308] on button "Locatie" at bounding box center [496, 297] width 48 height 22
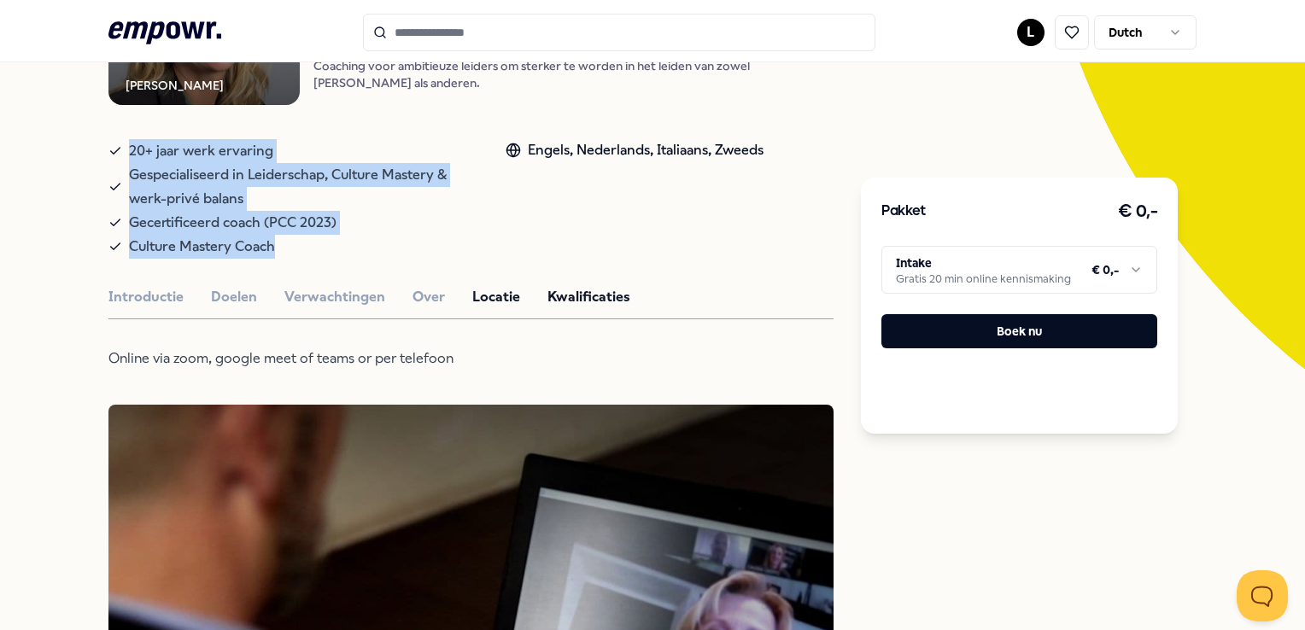
click at [582, 308] on button "Kwalificaties" at bounding box center [588, 297] width 83 height 22
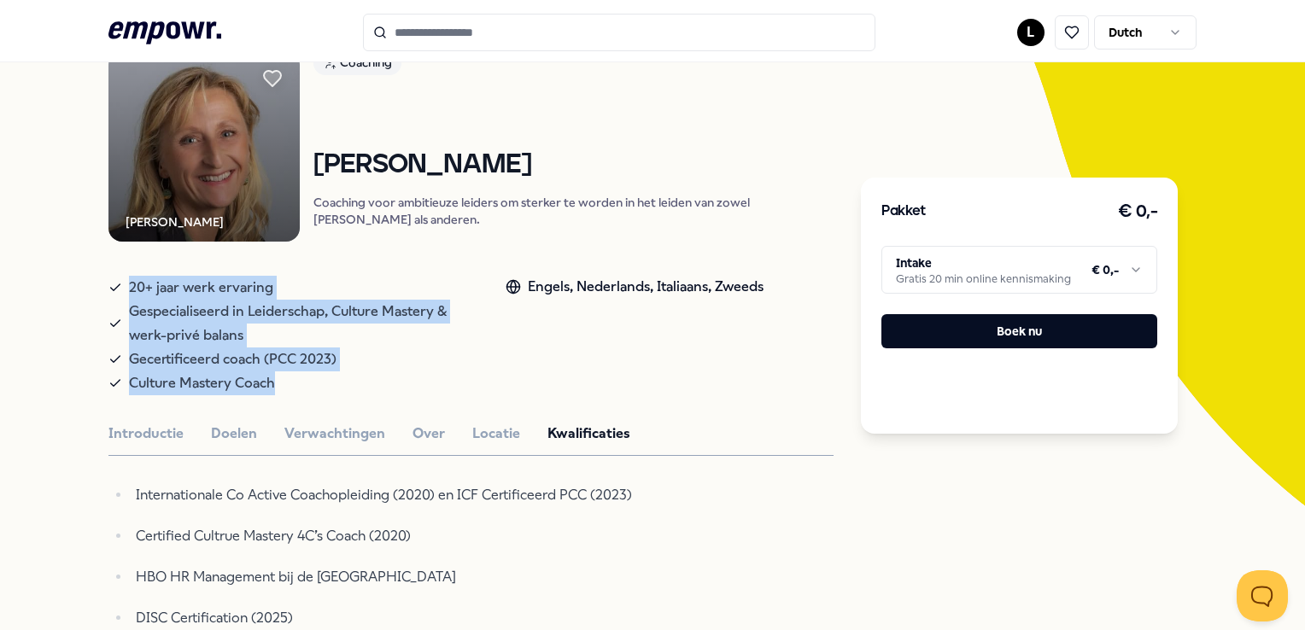
scroll to position [0, 0]
